Goal: Information Seeking & Learning: Learn about a topic

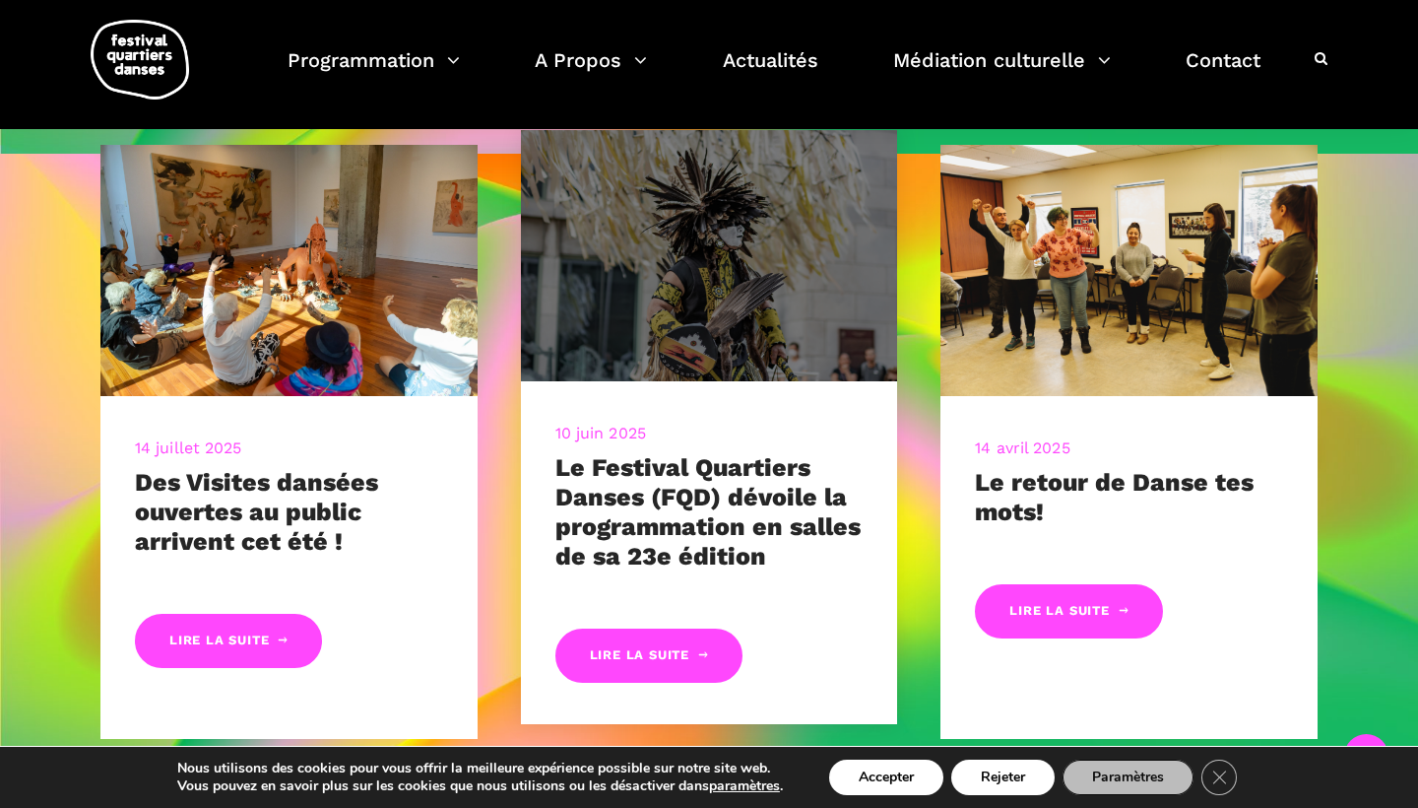
scroll to position [819, 0]
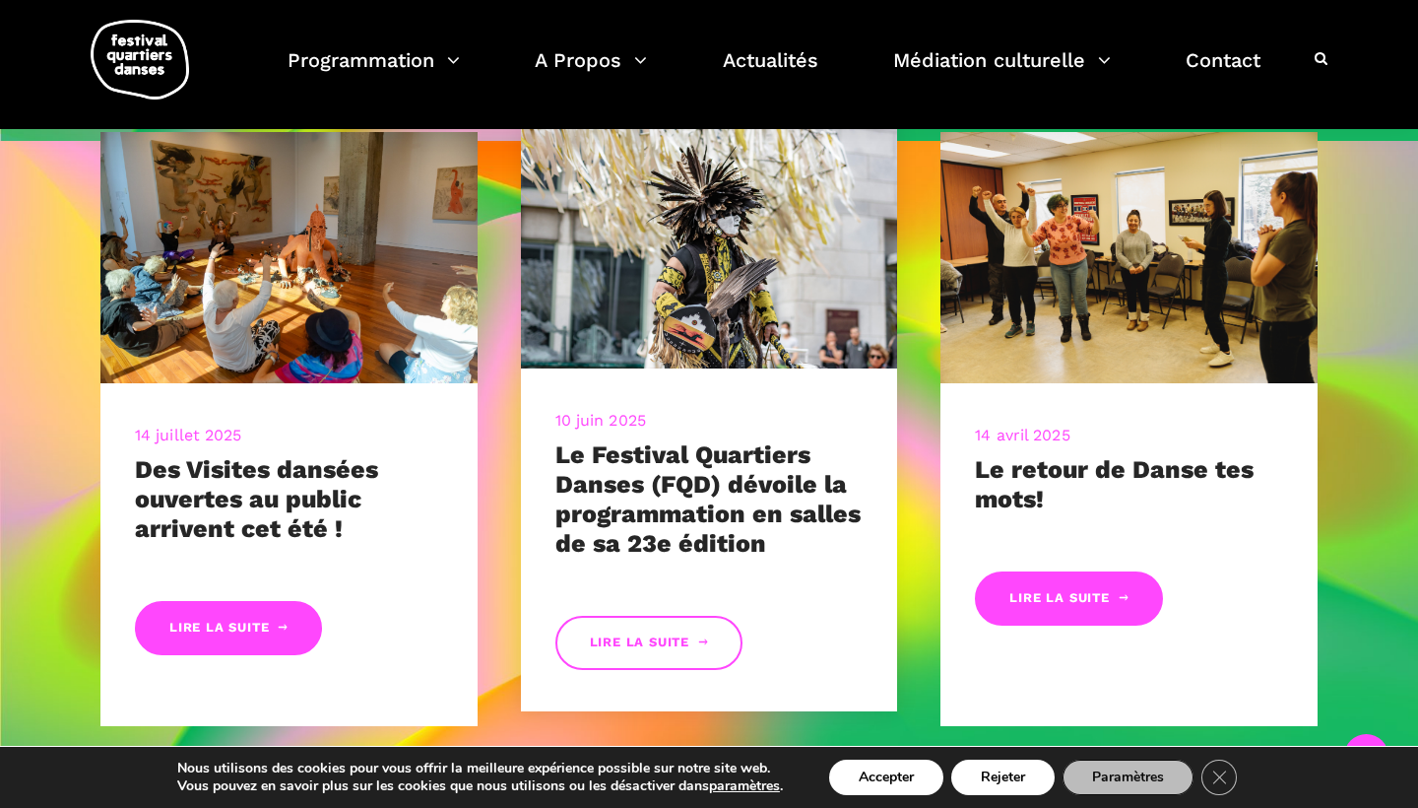
click at [645, 632] on link "Lire la suite" at bounding box center [648, 643] width 187 height 54
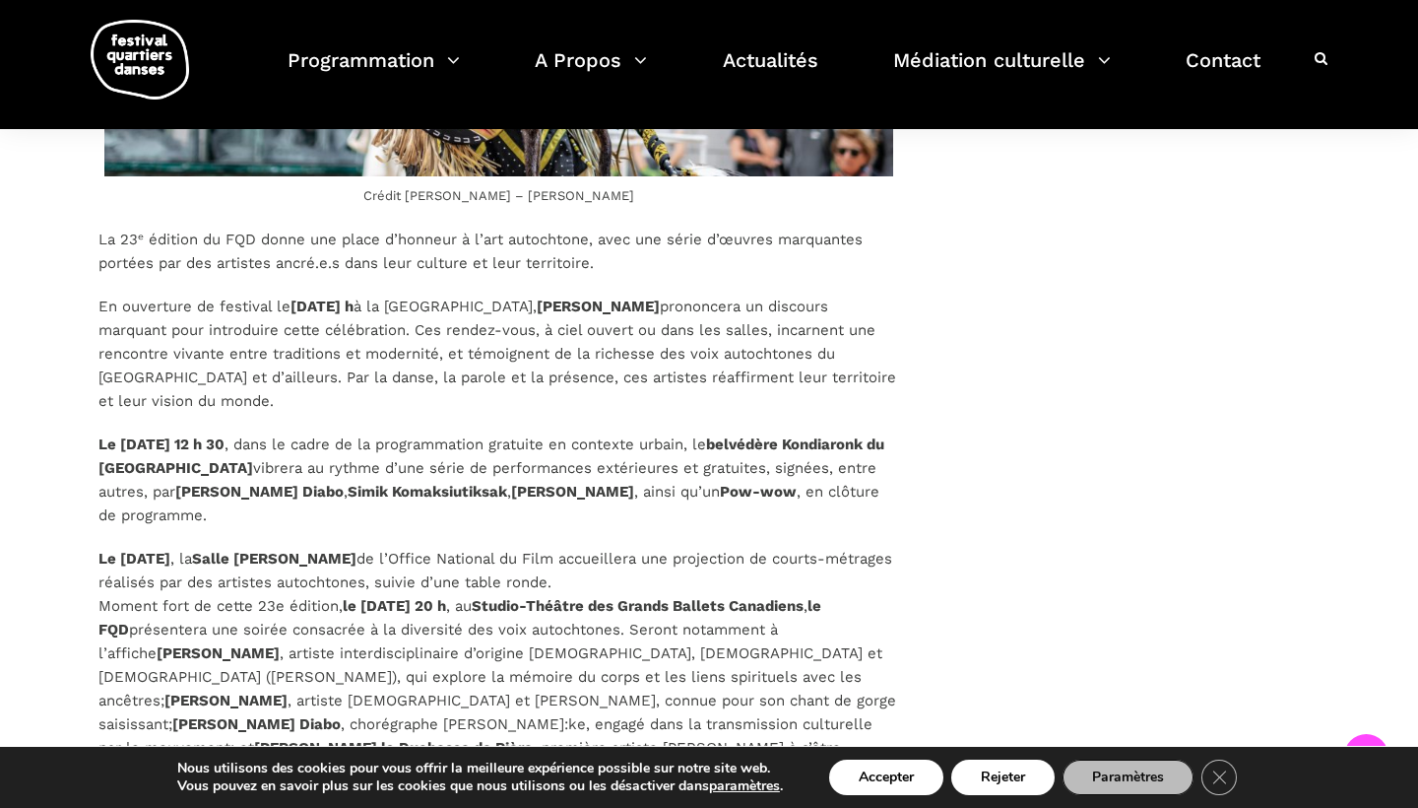
scroll to position [2418, 0]
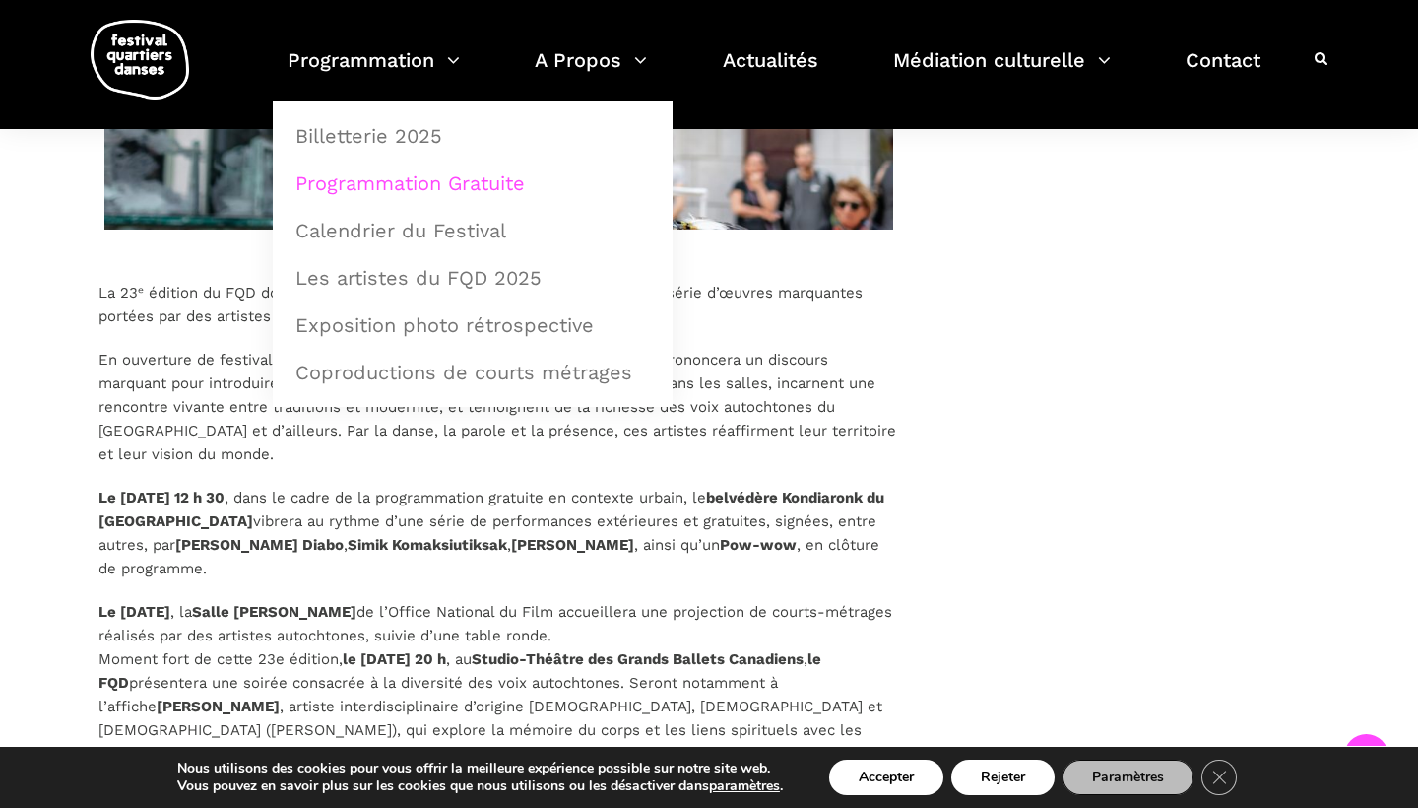
click at [385, 186] on link "Programmation Gratuite" at bounding box center [473, 183] width 378 height 45
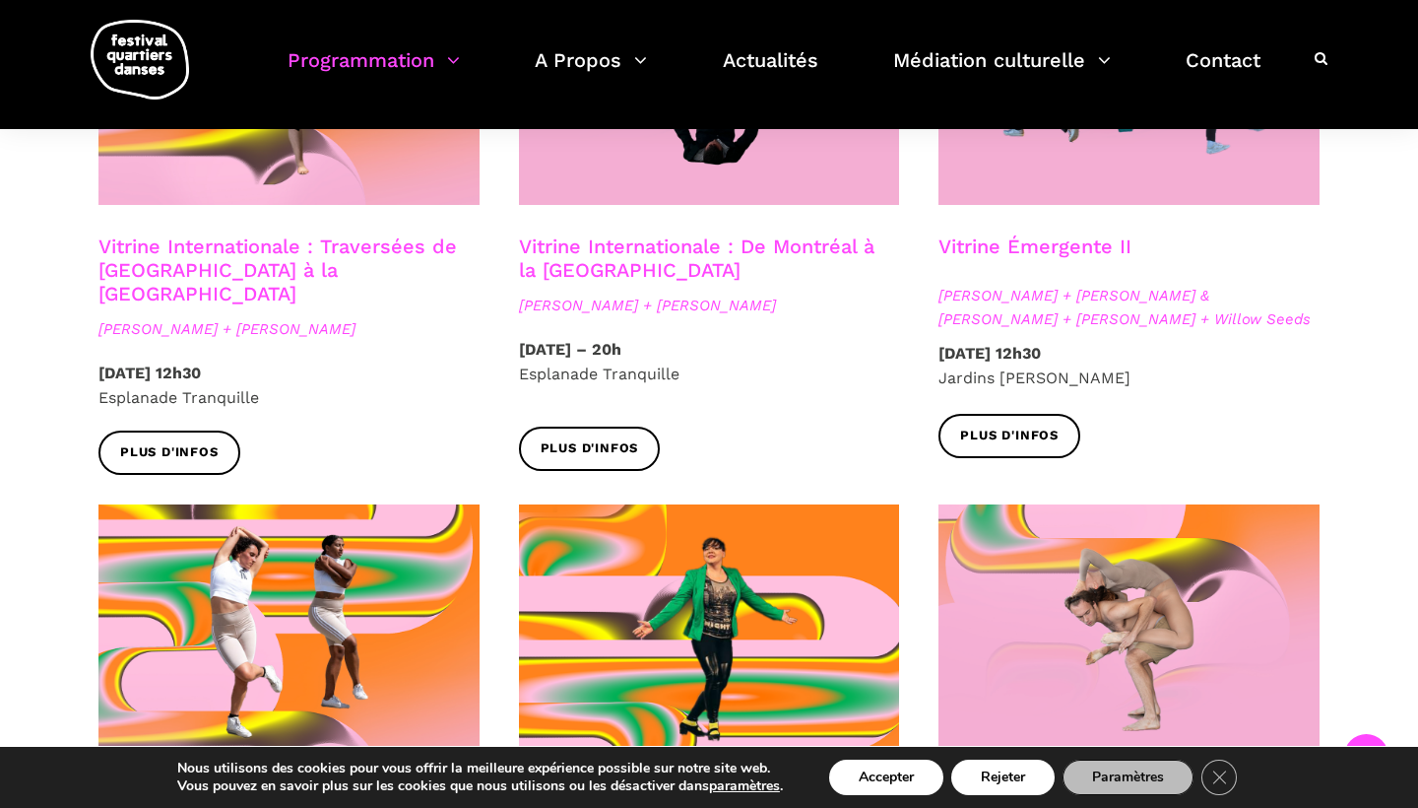
scroll to position [1836, 0]
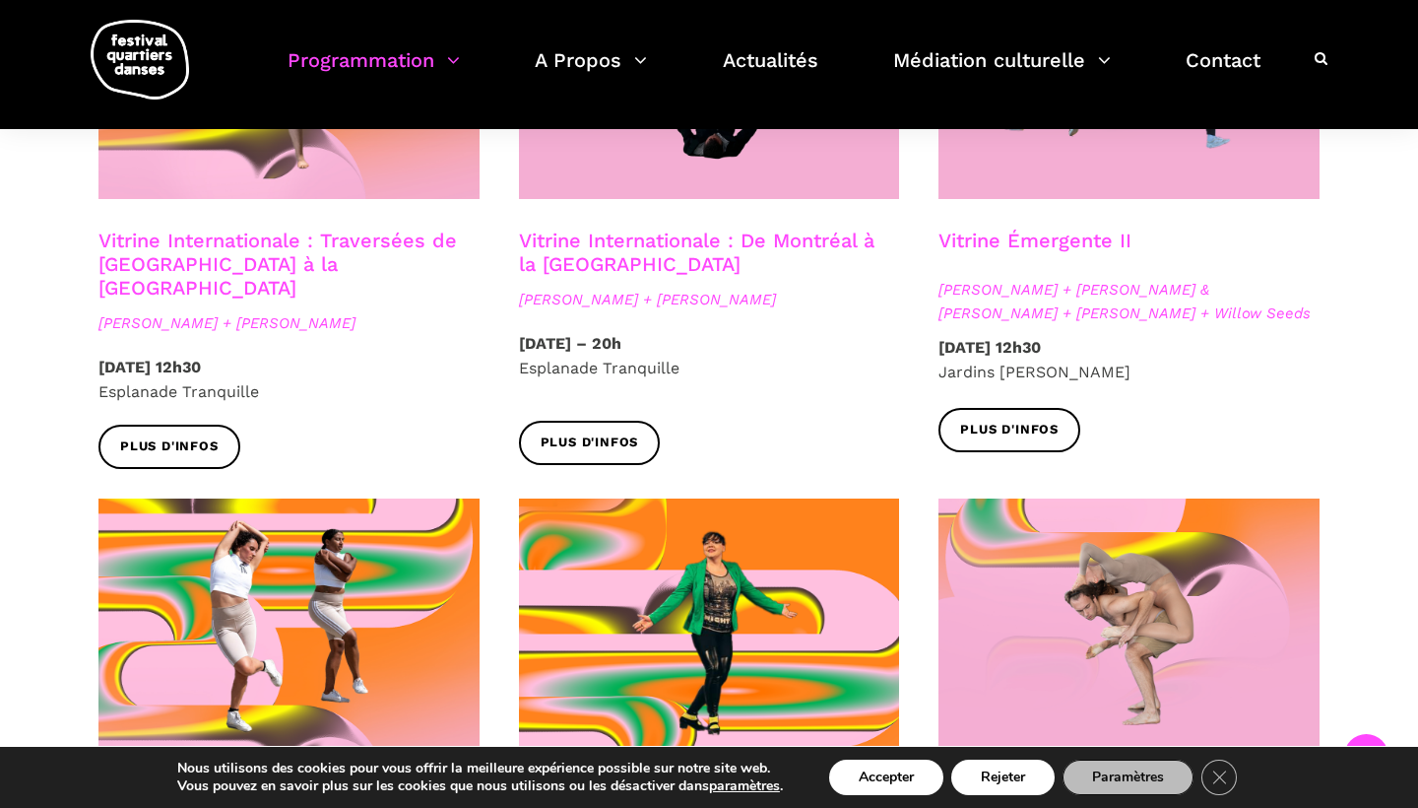
click at [1227, 278] on span "[PERSON_NAME] + [PERSON_NAME] & [PERSON_NAME] + [PERSON_NAME] + Willow Seeds" at bounding box center [1129, 301] width 381 height 47
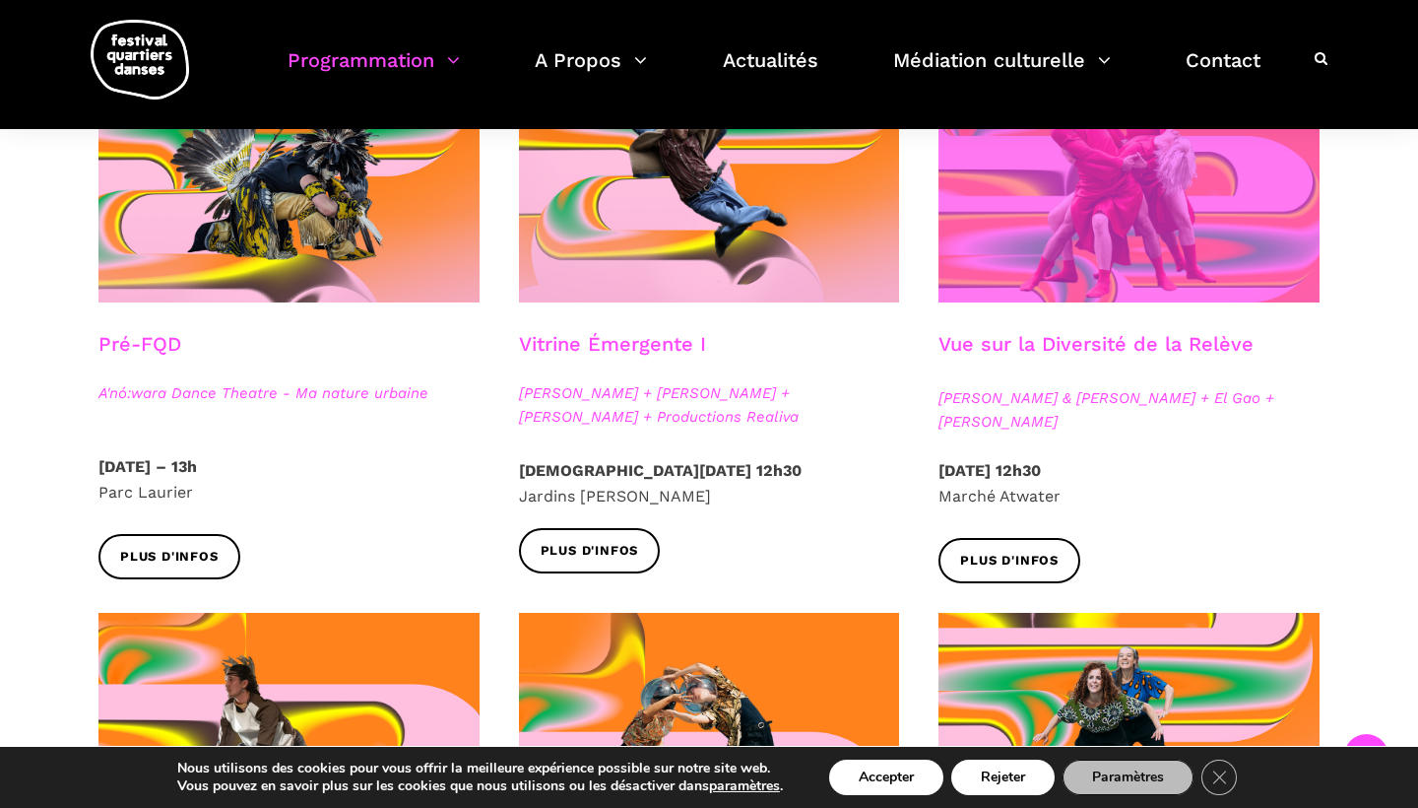
scroll to position [573, 0]
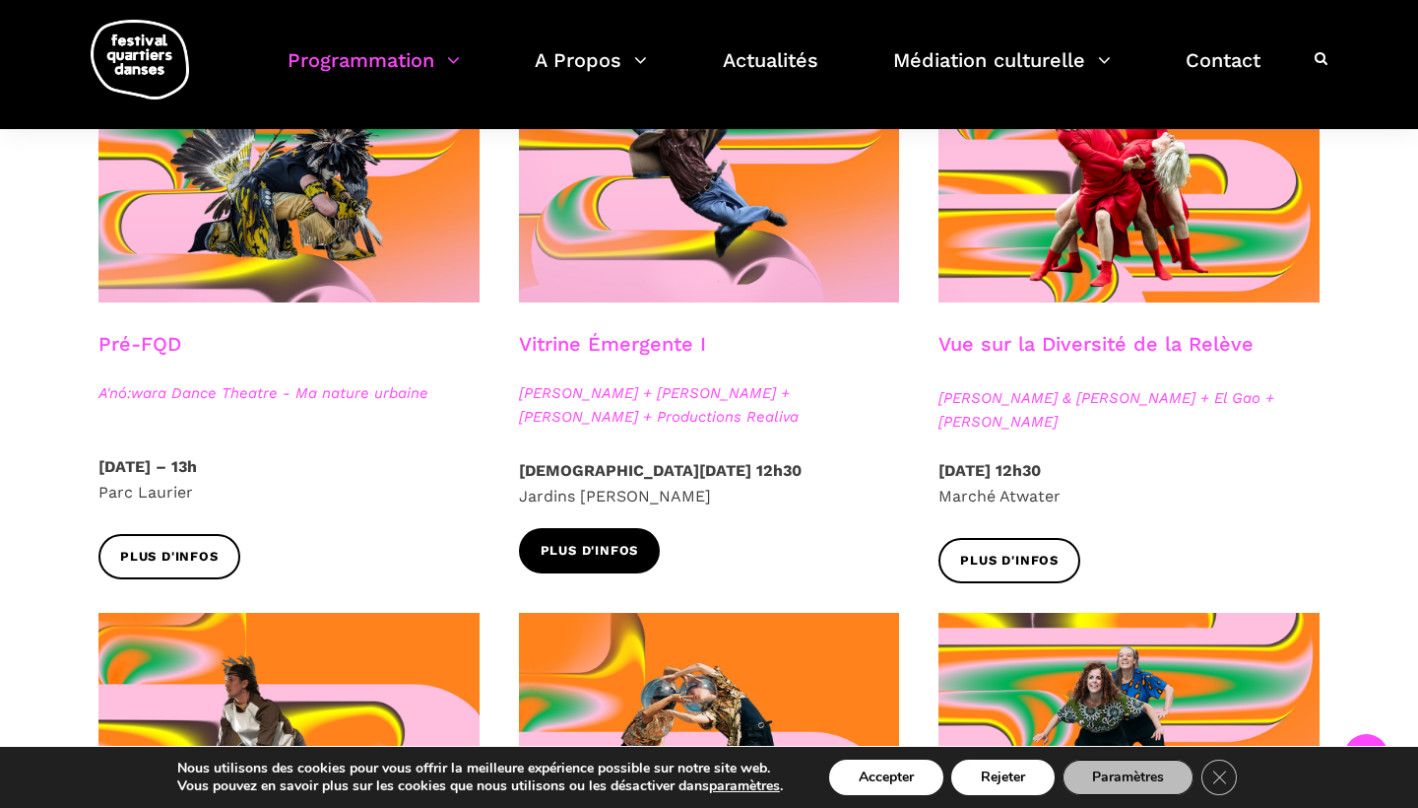
click at [573, 546] on span "Plus d'infos" at bounding box center [590, 551] width 98 height 21
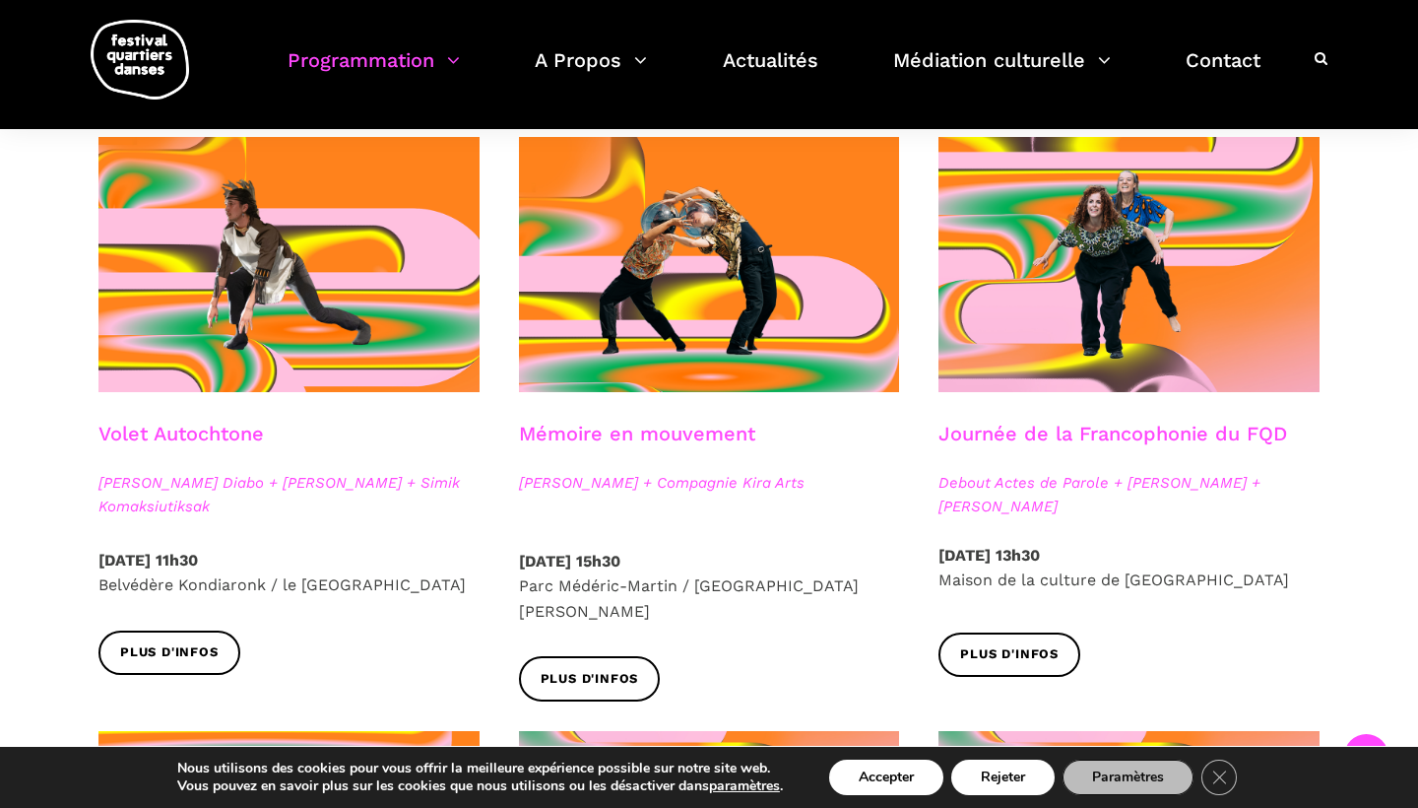
scroll to position [1057, 0]
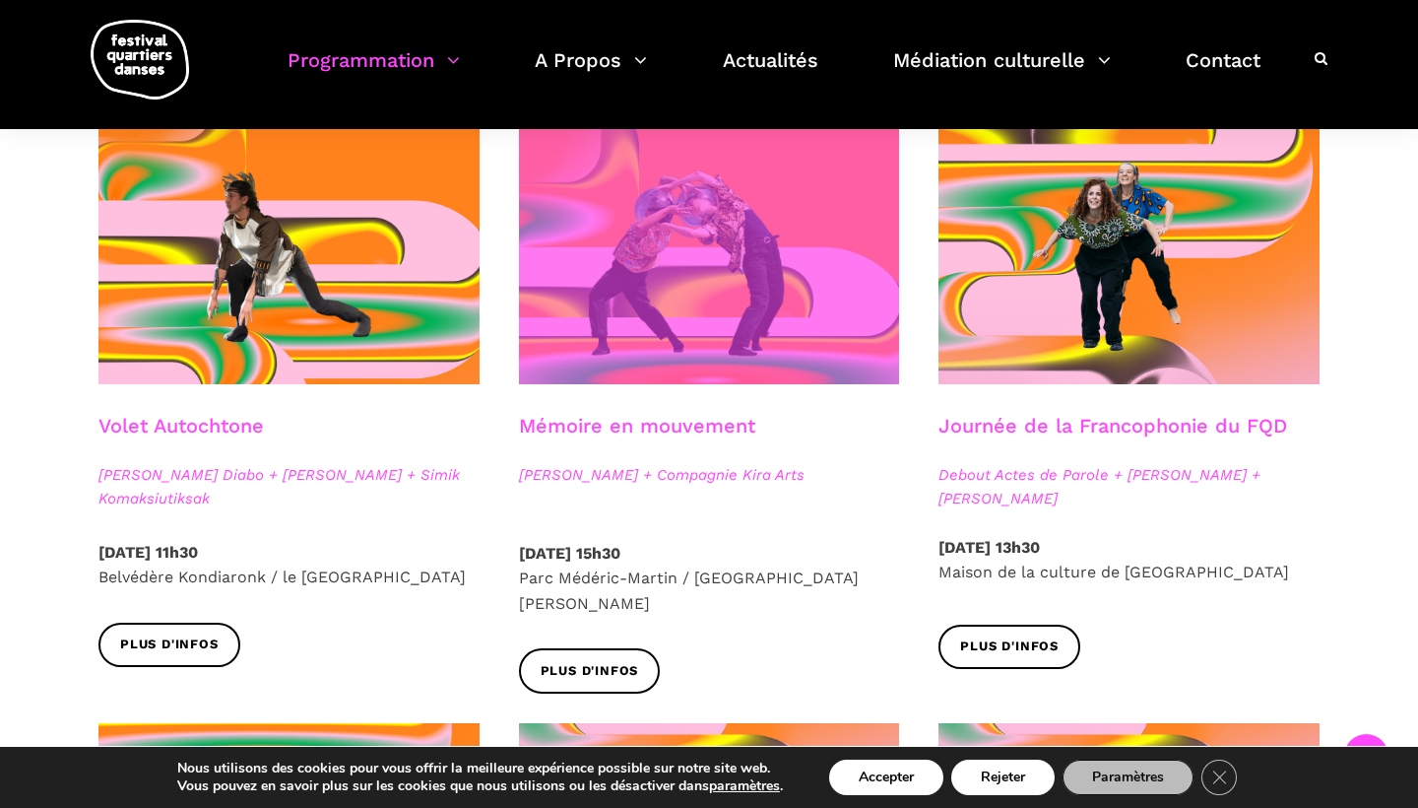
click at [751, 340] on span at bounding box center [709, 256] width 381 height 255
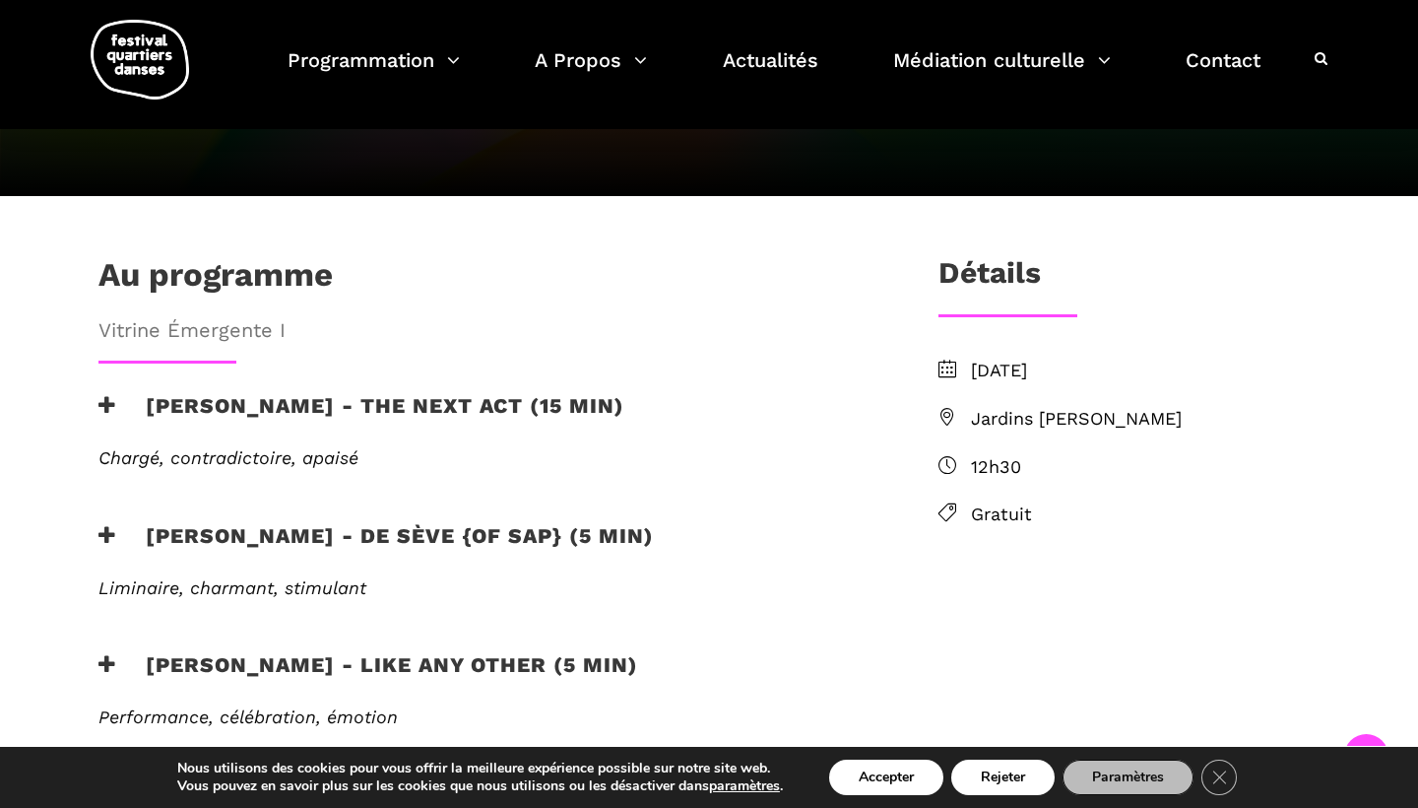
scroll to position [452, 0]
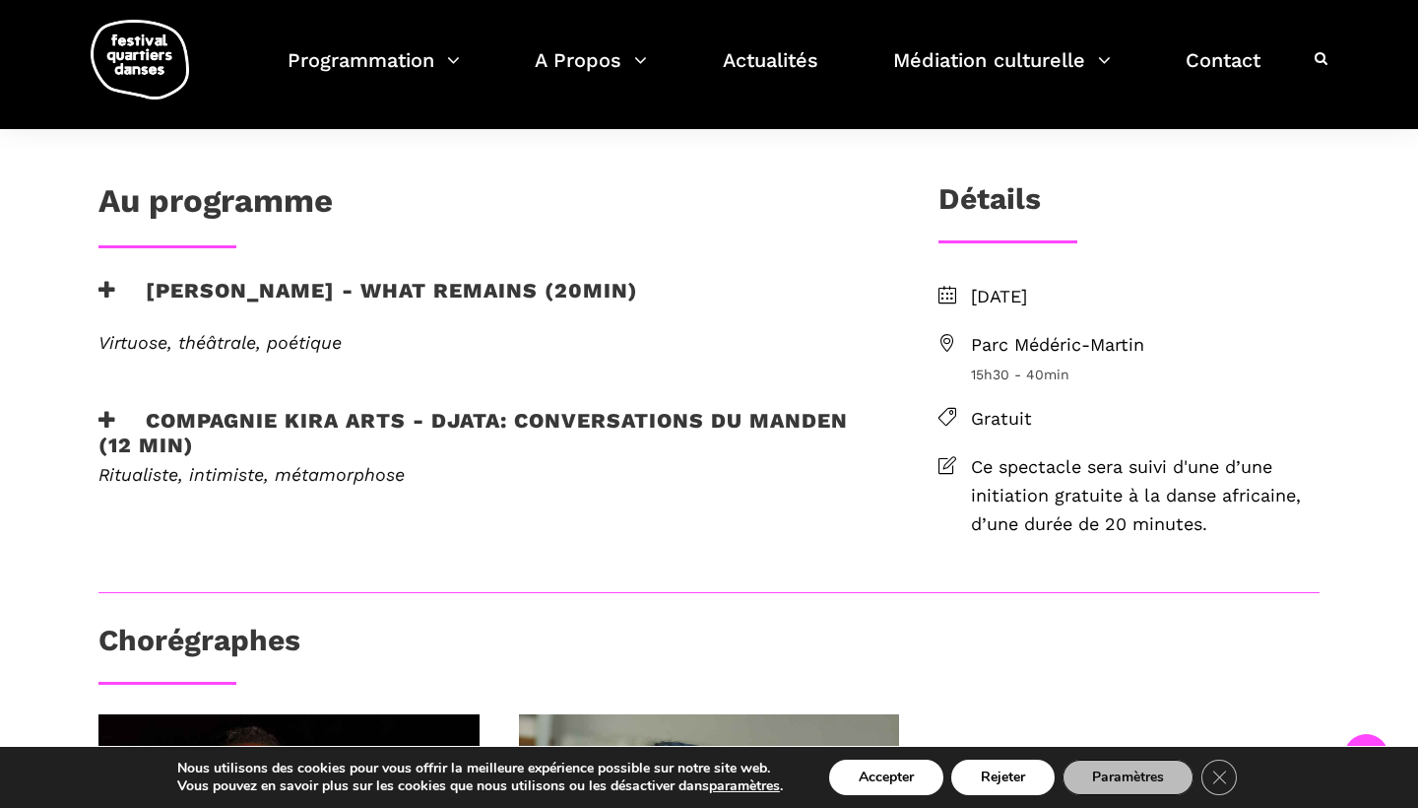
scroll to position [464, 0]
